Goal: Participate in discussion: Engage in conversation with other users on a specific topic

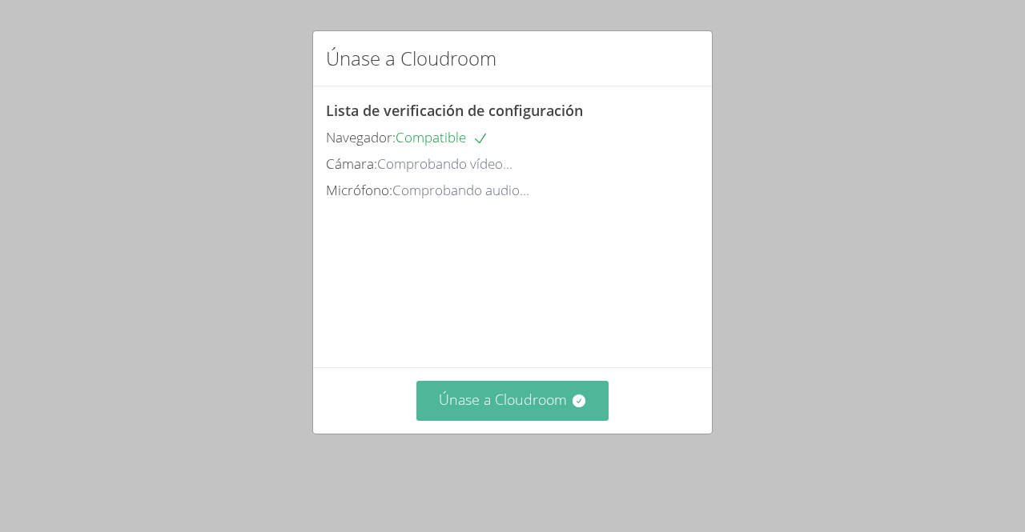
click at [492, 420] on button "Únase a Cloudroom" at bounding box center [512, 400] width 193 height 39
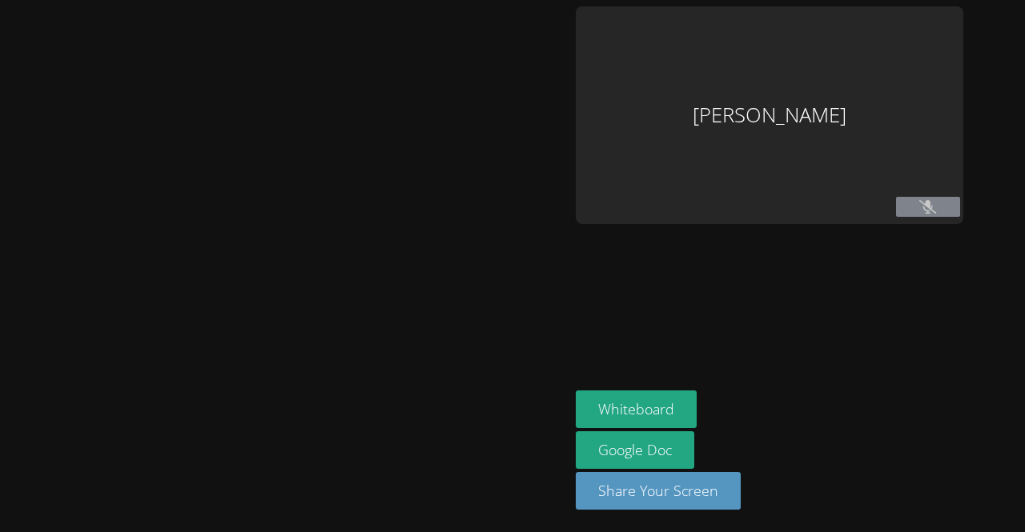
click at [508, 394] on div at bounding box center [284, 266] width 556 height 520
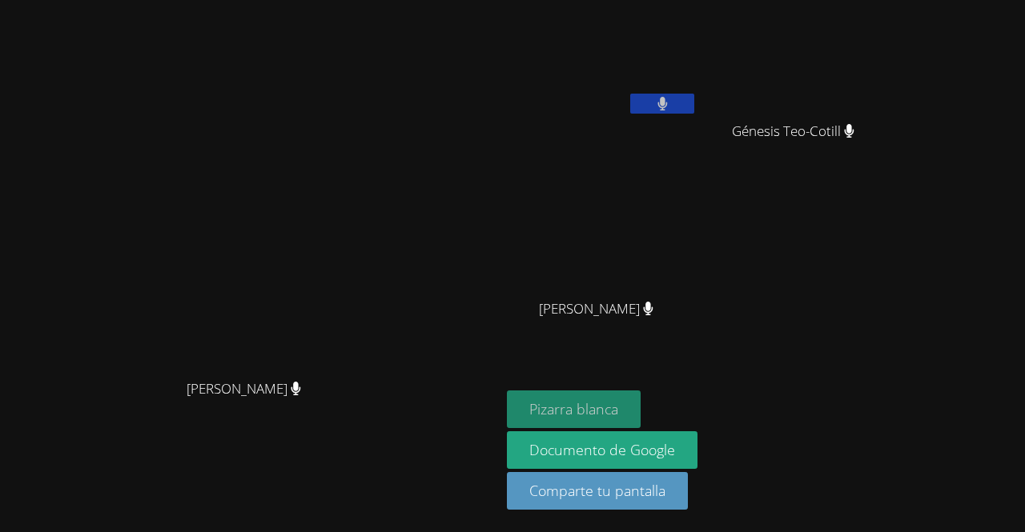
click at [618, 414] on font "Pizarra blanca" at bounding box center [573, 408] width 89 height 19
click at [618, 405] on font "Pizarra blanca" at bounding box center [573, 408] width 89 height 19
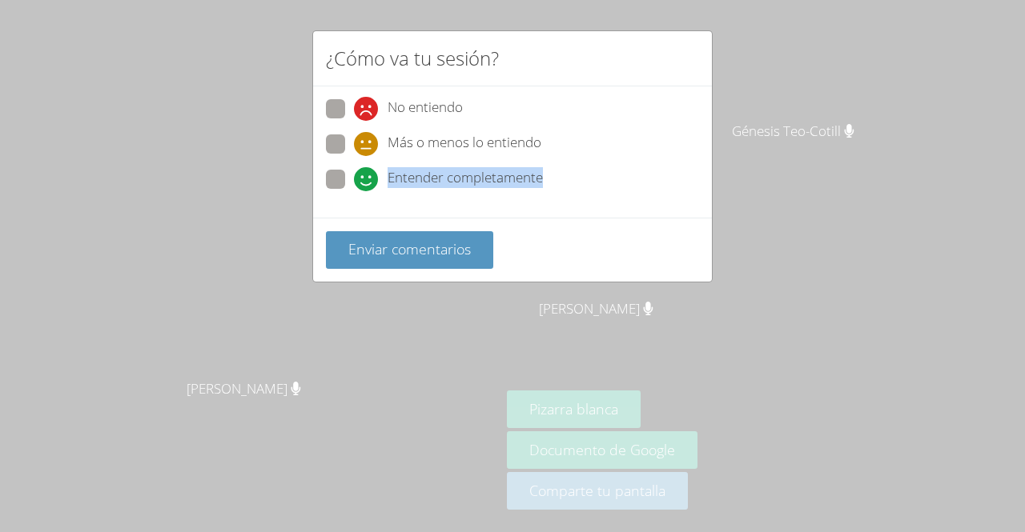
drag, startPoint x: 360, startPoint y: 171, endPoint x: 333, endPoint y: 179, distance: 28.4
click at [333, 179] on label "Entender completamente" at bounding box center [434, 181] width 217 height 22
click at [354, 191] on span at bounding box center [354, 191] width 0 height 0
click at [354, 179] on input "Entender completamente" at bounding box center [361, 177] width 14 height 14
radio input "true"
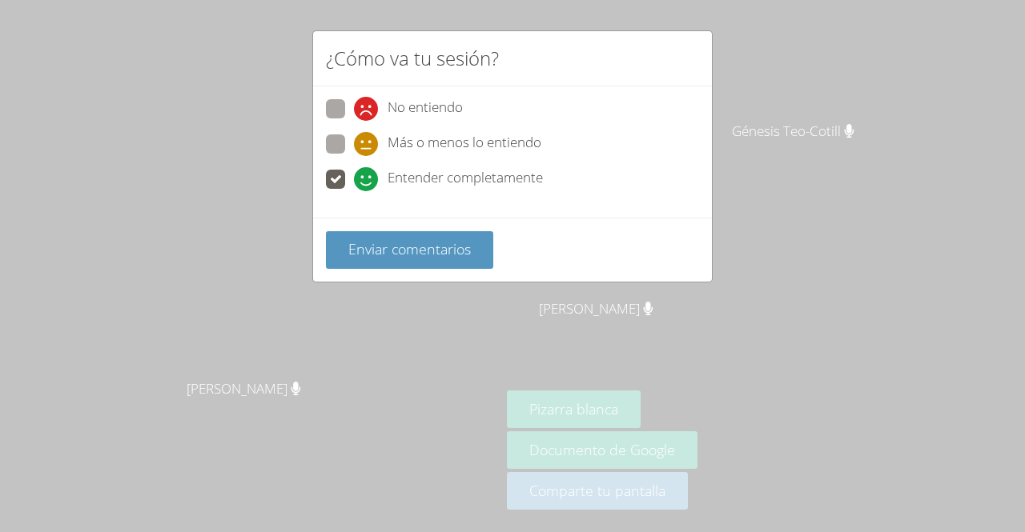
click at [362, 268] on div "Enviar comentarios" at bounding box center [512, 250] width 399 height 64
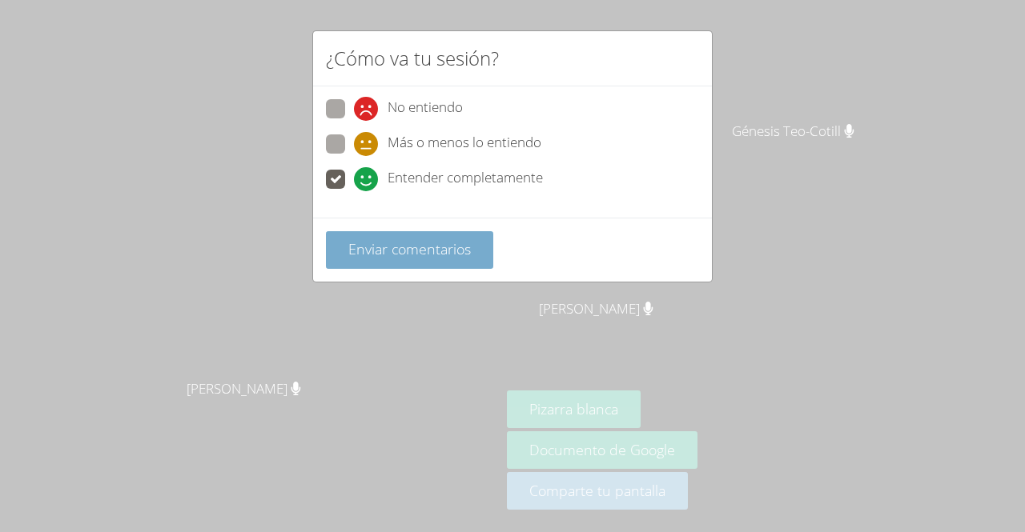
click at [362, 251] on font "Enviar comentarios" at bounding box center [409, 248] width 122 height 19
